Goal: Find specific fact: Find specific fact

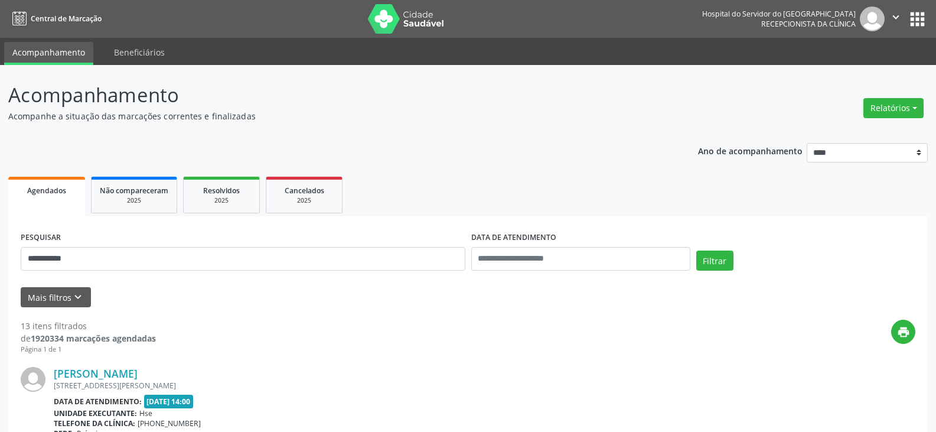
type input "**********"
click at [696, 250] on button "Filtrar" at bounding box center [714, 260] width 37 height 20
click at [123, 375] on link "[PERSON_NAME]" at bounding box center [96, 373] width 84 height 13
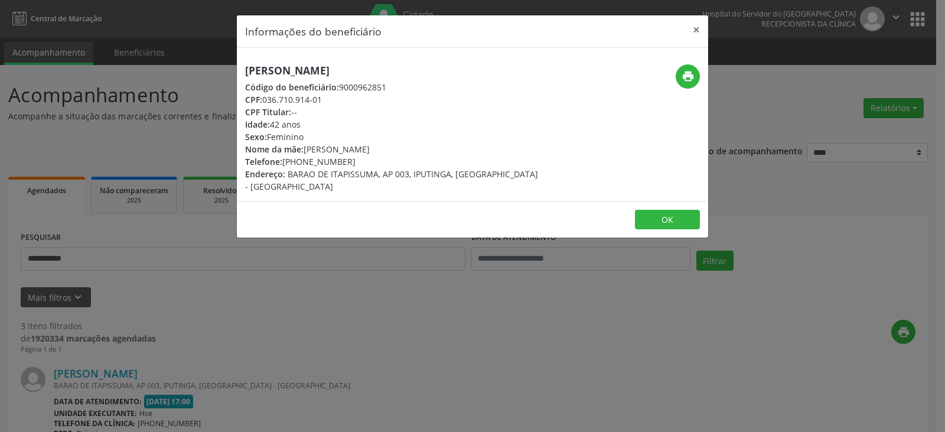
drag, startPoint x: 430, startPoint y: 69, endPoint x: 247, endPoint y: 62, distance: 183.1
click at [247, 62] on div "[PERSON_NAME] Código do beneficiário: 9000962851 CPF: 036.710.914-01 CPF Titula…" at bounding box center [472, 124] width 471 height 153
copy h5 "[PERSON_NAME]"
drag, startPoint x: 331, startPoint y: 98, endPoint x: 266, endPoint y: 100, distance: 65.6
click at [266, 100] on div "CPF: 036.710.914-01" at bounding box center [394, 99] width 298 height 12
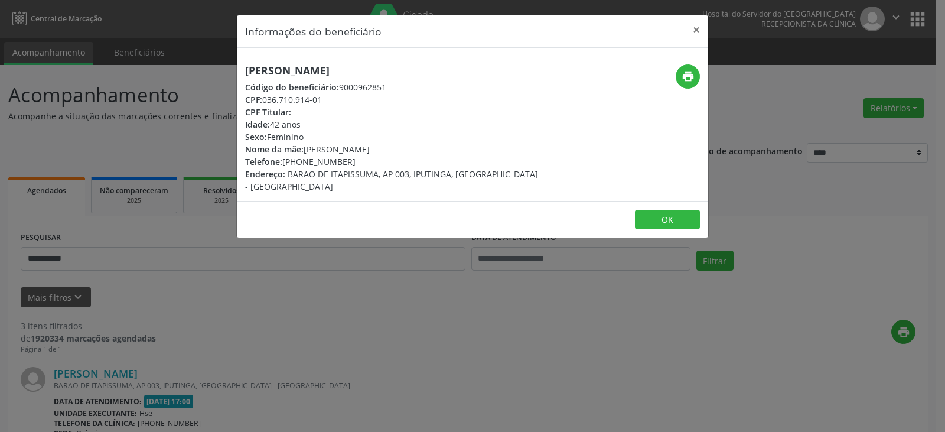
copy div "036.710.914-01"
drag, startPoint x: 381, startPoint y: 159, endPoint x: 302, endPoint y: 164, distance: 79.2
click at [302, 164] on div "Telefone: [PHONE_NUMBER]" at bounding box center [394, 161] width 298 height 12
copy div "99674-0167"
click at [676, 80] on button "print" at bounding box center [687, 76] width 24 height 24
